Goal: Communication & Community: Answer question/provide support

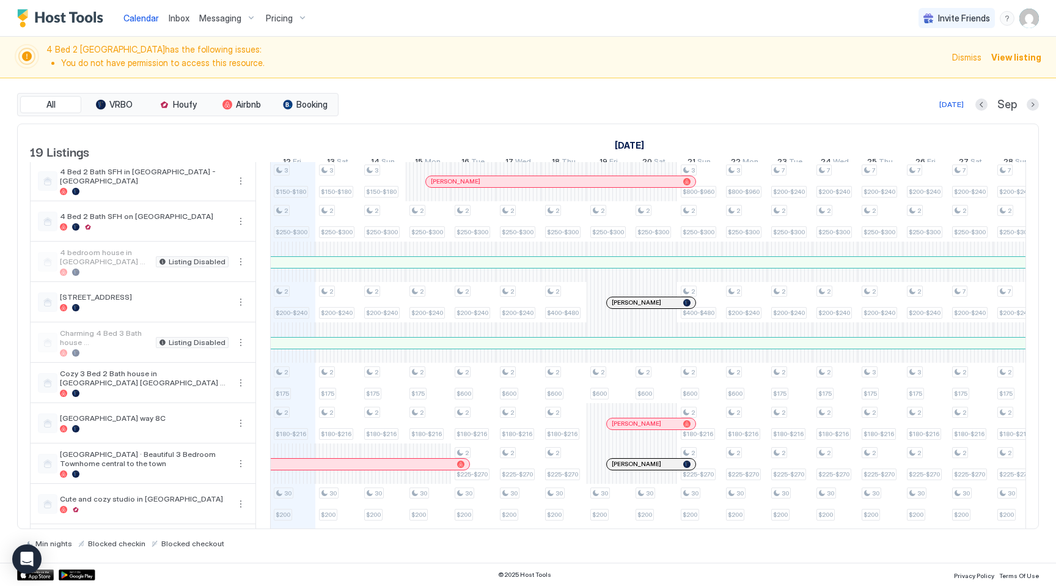
scroll to position [177, 0]
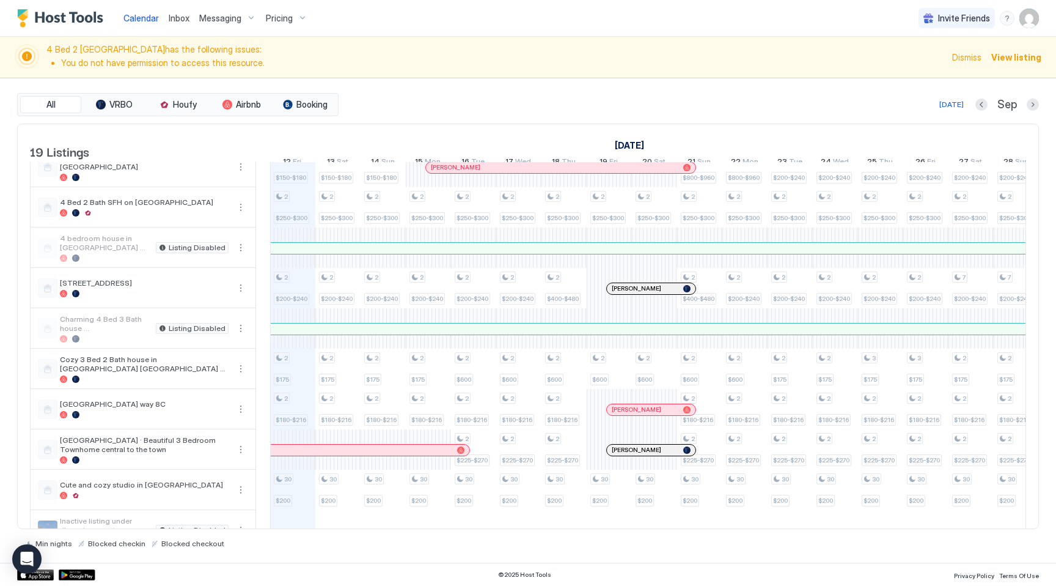
click at [646, 293] on div at bounding box center [646, 289] width 10 height 10
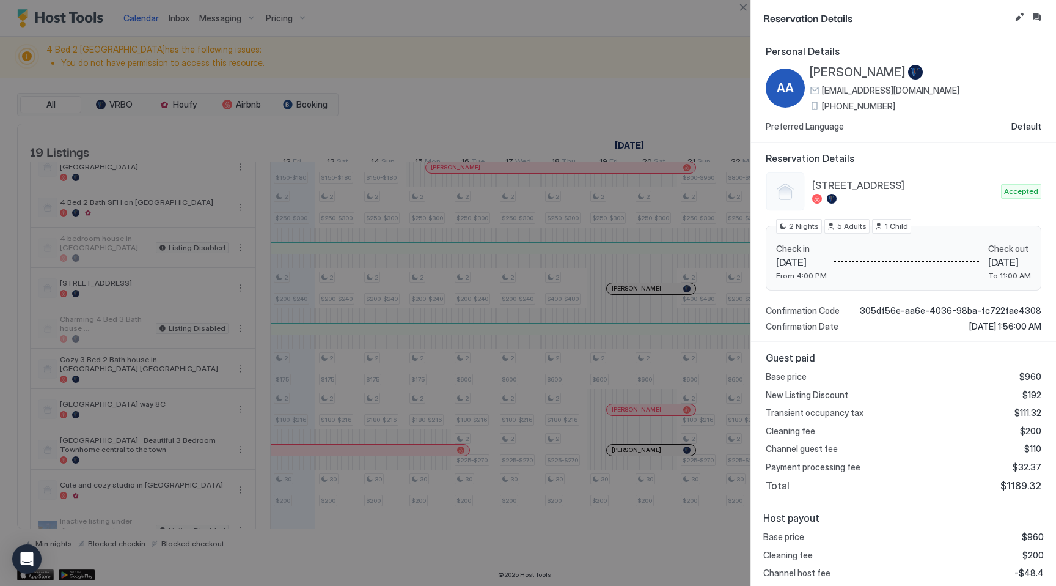
click at [619, 65] on div at bounding box center [528, 293] width 1056 height 586
click at [634, 459] on div at bounding box center [528, 293] width 1056 height 586
click at [625, 461] on div at bounding box center [528, 293] width 1056 height 586
click at [614, 37] on div at bounding box center [528, 293] width 1056 height 586
click at [744, 6] on button "Close" at bounding box center [743, 7] width 15 height 15
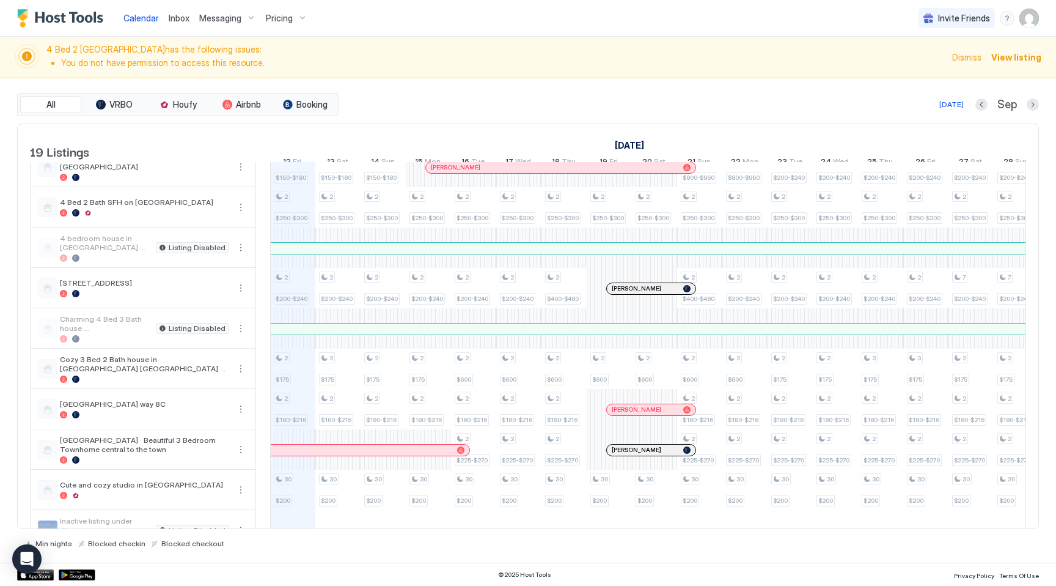
click at [964, 61] on span "Dismiss" at bounding box center [966, 57] width 29 height 13
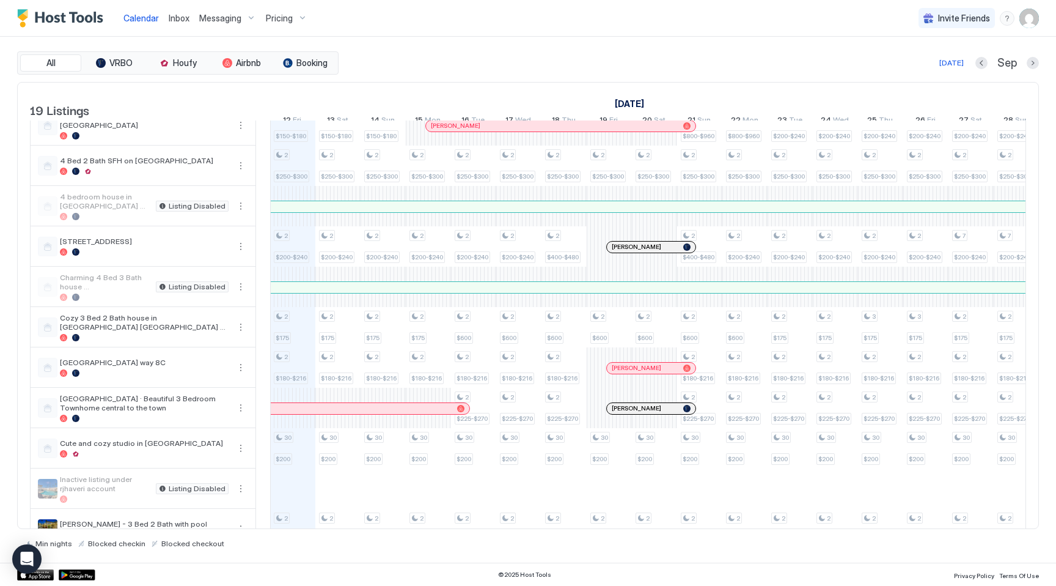
click at [183, 18] on span "Inbox" at bounding box center [179, 18] width 21 height 10
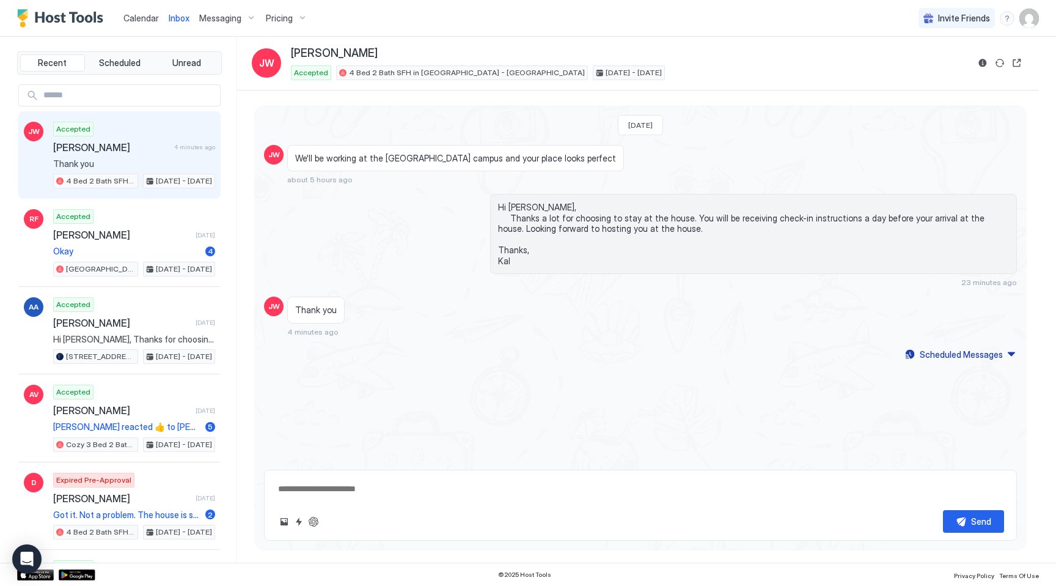
click at [322, 480] on textarea at bounding box center [640, 488] width 727 height 23
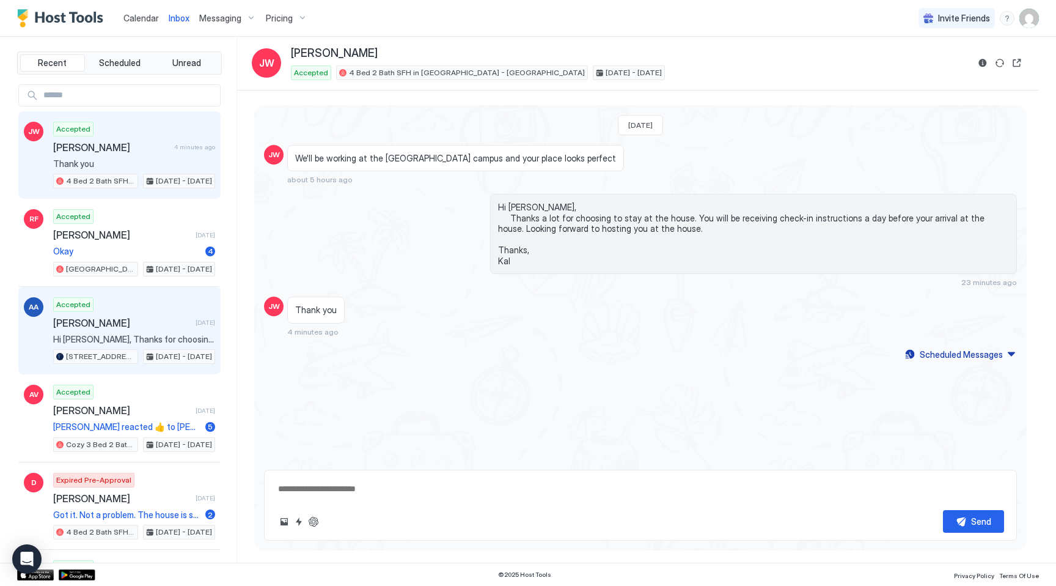
click at [92, 320] on span "[PERSON_NAME]" at bounding box center [122, 323] width 138 height 12
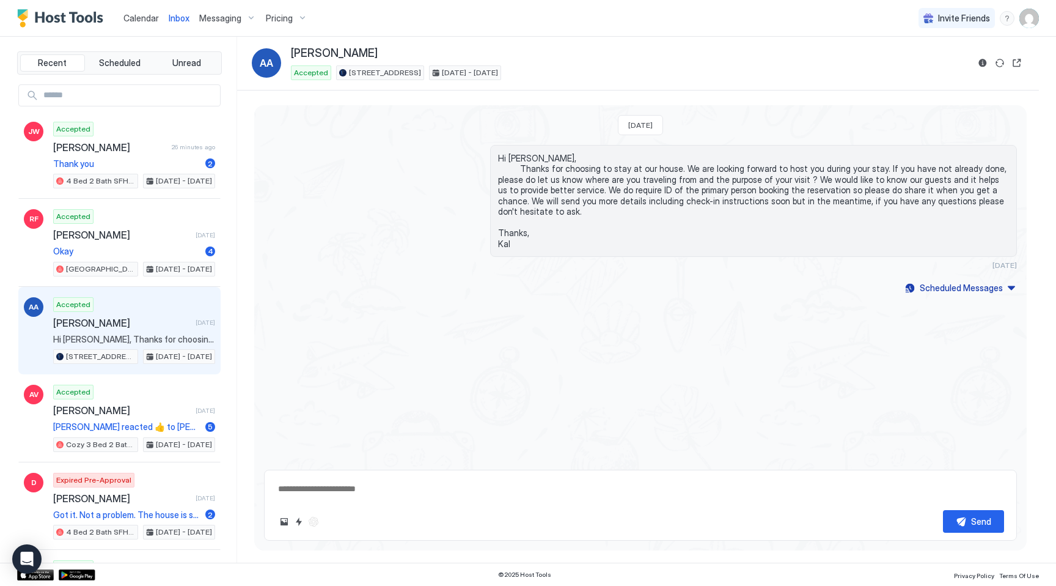
type textarea "*"
